Goal: Task Accomplishment & Management: Manage account settings

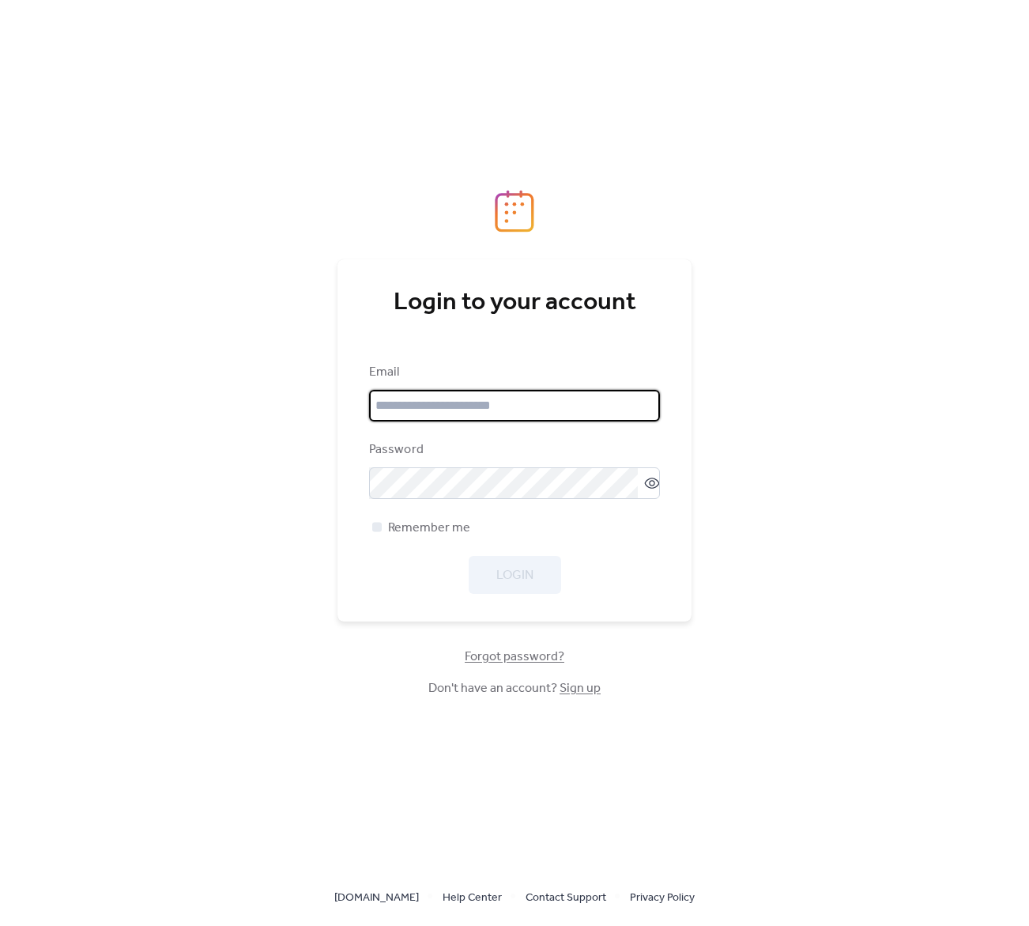
type input "**********"
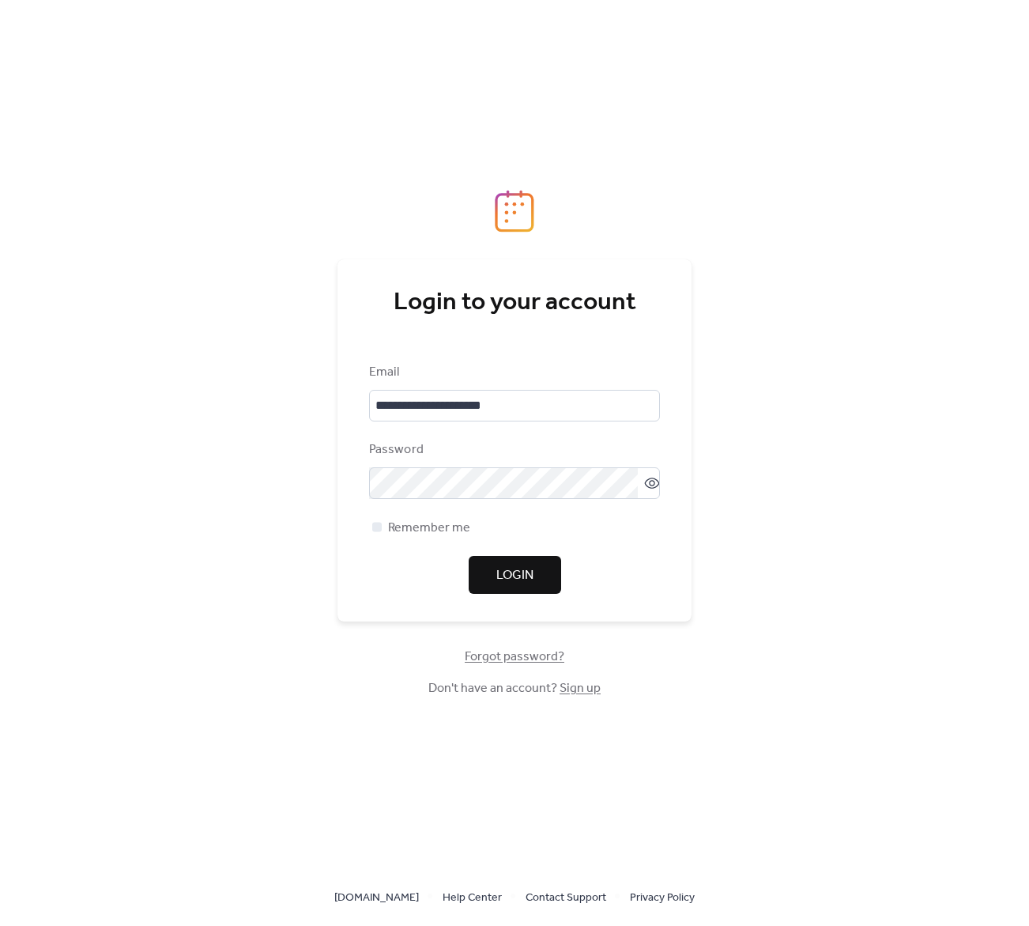
click at [643, 542] on div "**********" at bounding box center [514, 478] width 291 height 231
click at [523, 571] on span "Login" at bounding box center [514, 575] width 37 height 19
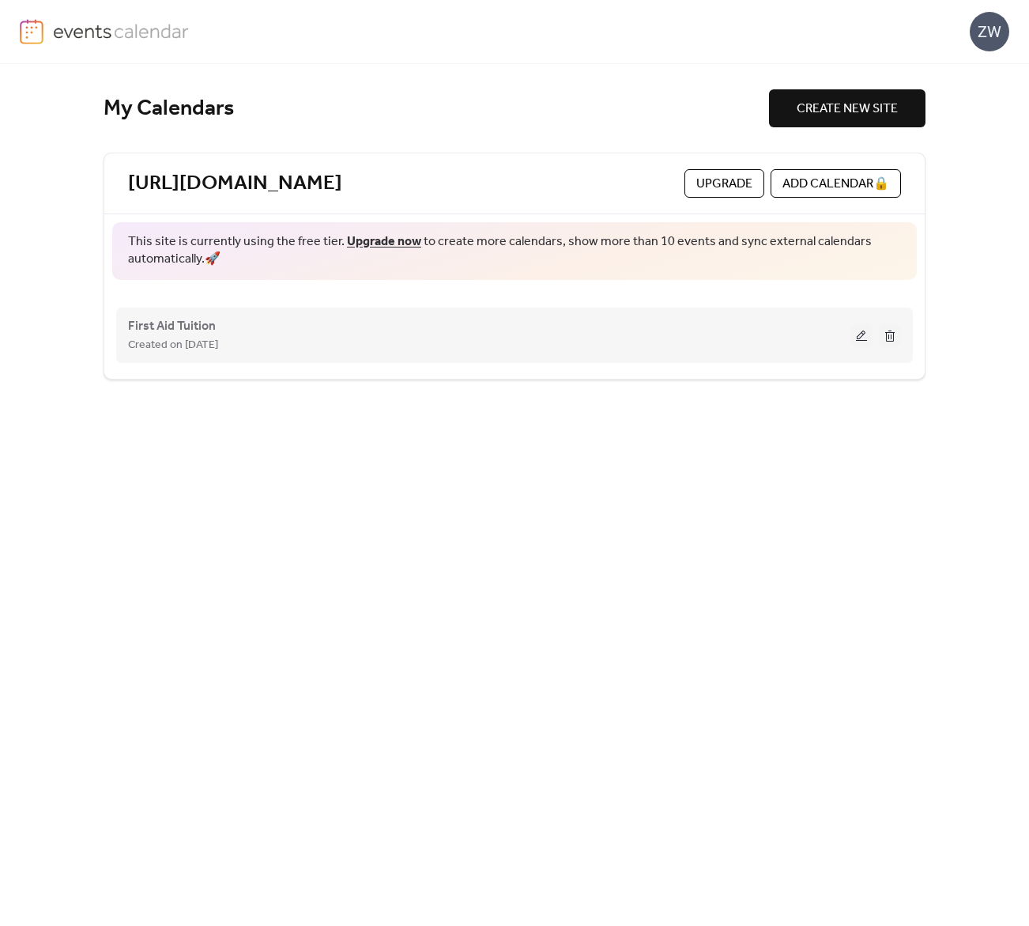
click at [858, 338] on button at bounding box center [862, 335] width 22 height 24
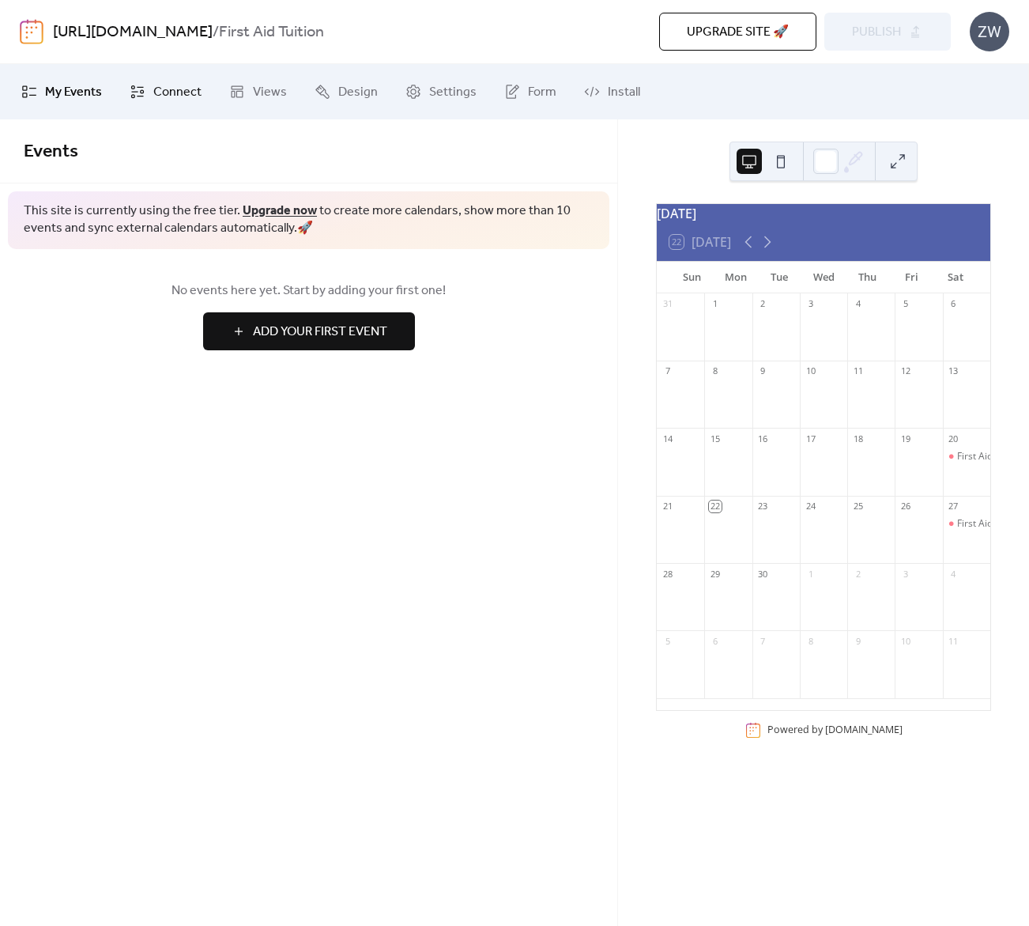
click at [155, 95] on span "Connect" at bounding box center [177, 92] width 48 height 19
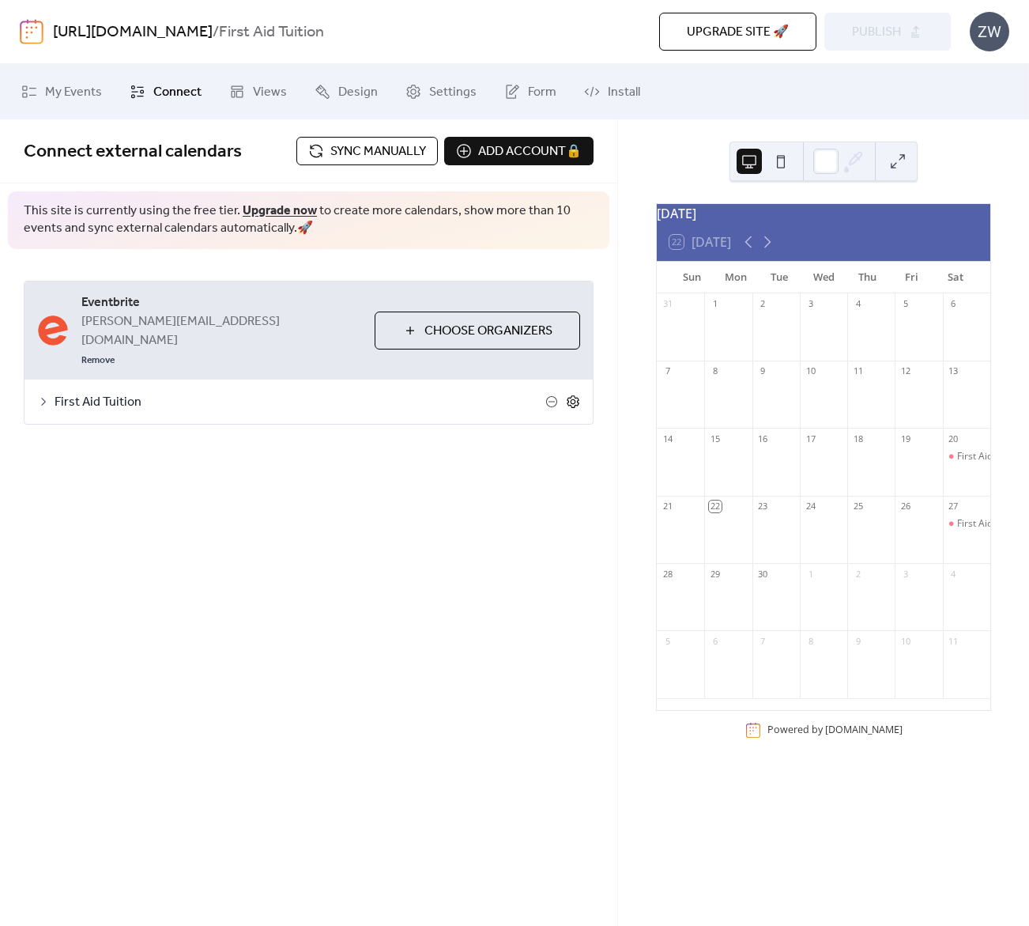
click at [575, 394] on icon at bounding box center [573, 401] width 14 height 14
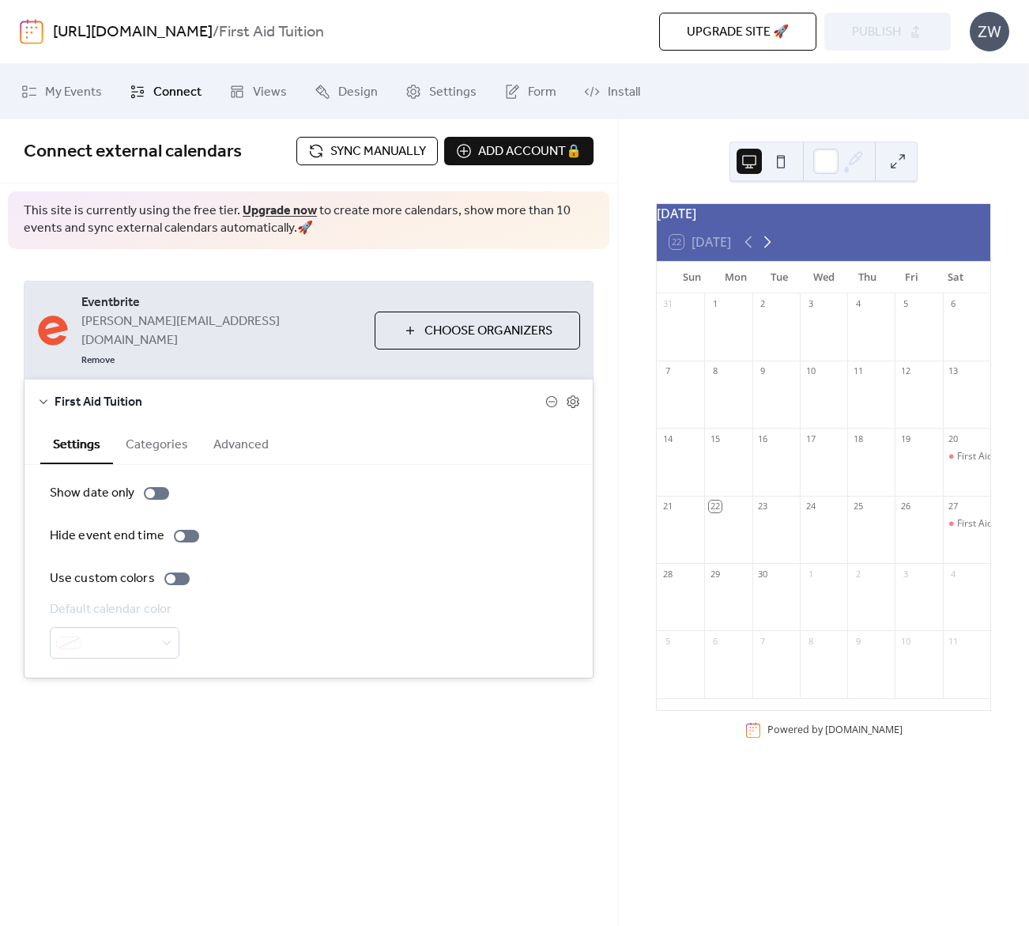
click at [772, 247] on icon at bounding box center [767, 241] width 19 height 19
click at [370, 155] on span "Sync manually" at bounding box center [378, 151] width 96 height 19
click at [877, 36] on span "Publish" at bounding box center [876, 32] width 49 height 19
click at [772, 251] on icon at bounding box center [767, 241] width 19 height 19
click at [771, 248] on icon at bounding box center [767, 242] width 7 height 12
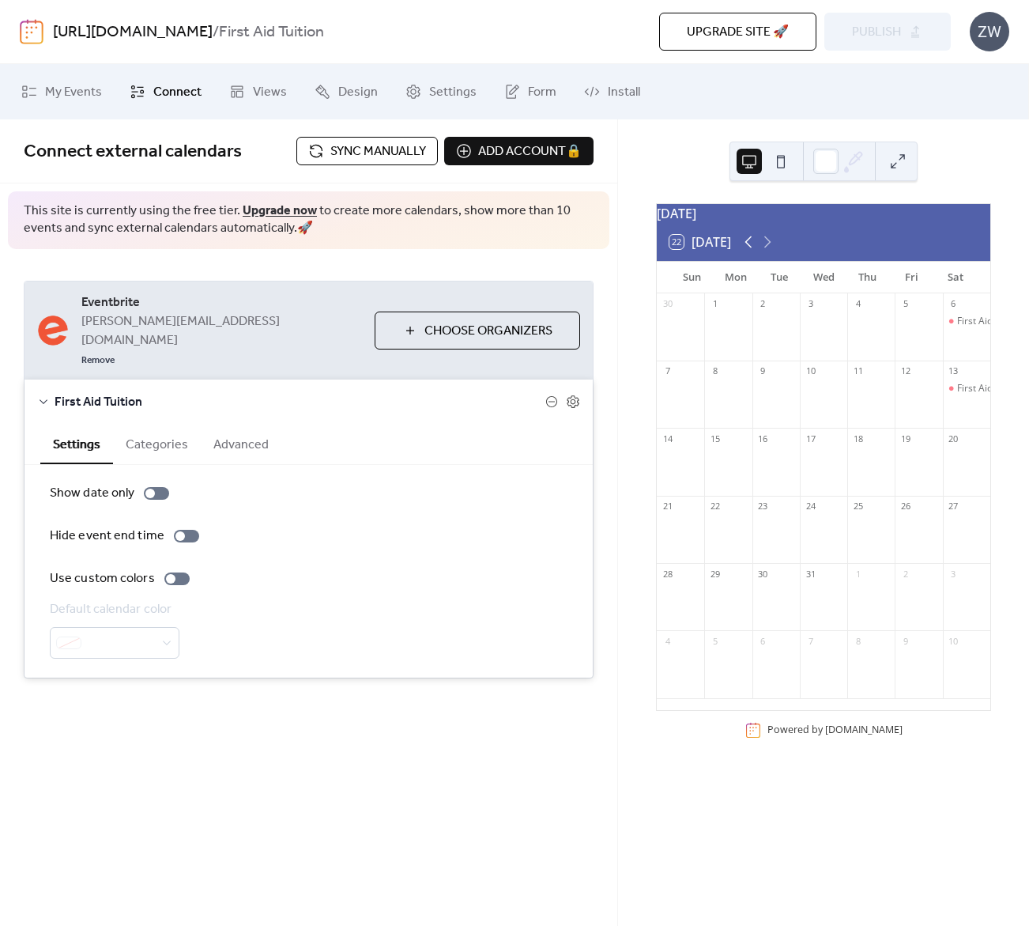
click at [747, 251] on icon at bounding box center [748, 241] width 19 height 19
click at [753, 251] on icon at bounding box center [748, 241] width 19 height 19
click at [398, 774] on div "**********" at bounding box center [308, 522] width 617 height 806
click at [986, 40] on div "ZW" at bounding box center [990, 32] width 40 height 40
click at [962, 143] on span "Sign out" at bounding box center [958, 140] width 46 height 19
